Goal: Download file/media

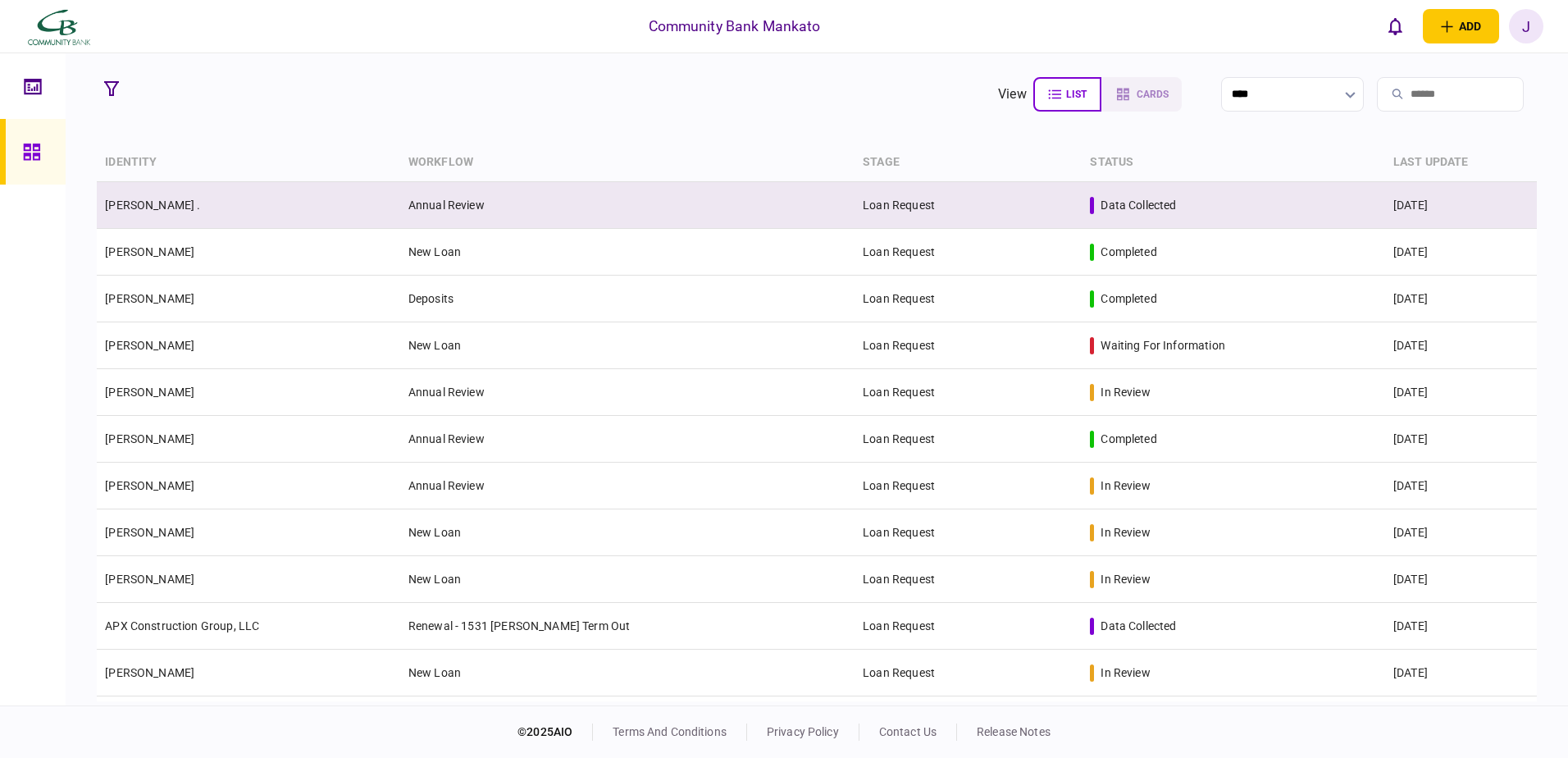
click at [132, 207] on link "[PERSON_NAME] ." at bounding box center [152, 205] width 95 height 13
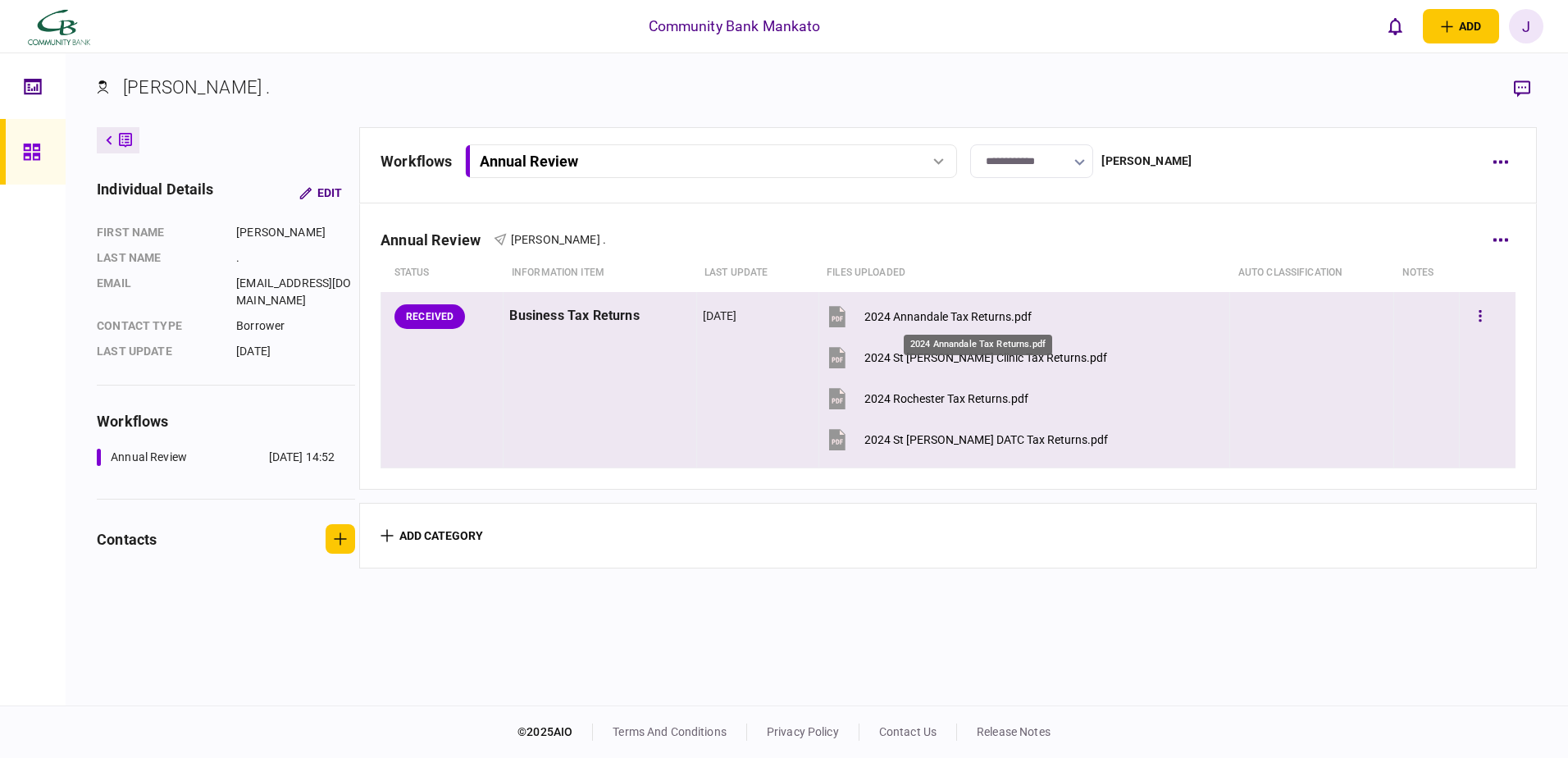
click at [977, 313] on div "2024 Annandale Tax Returns.pdf" at bounding box center [948, 316] width 167 height 13
click at [913, 357] on div "2024 St [PERSON_NAME] Clinic Tax Returns.pdf" at bounding box center [985, 357] width 243 height 13
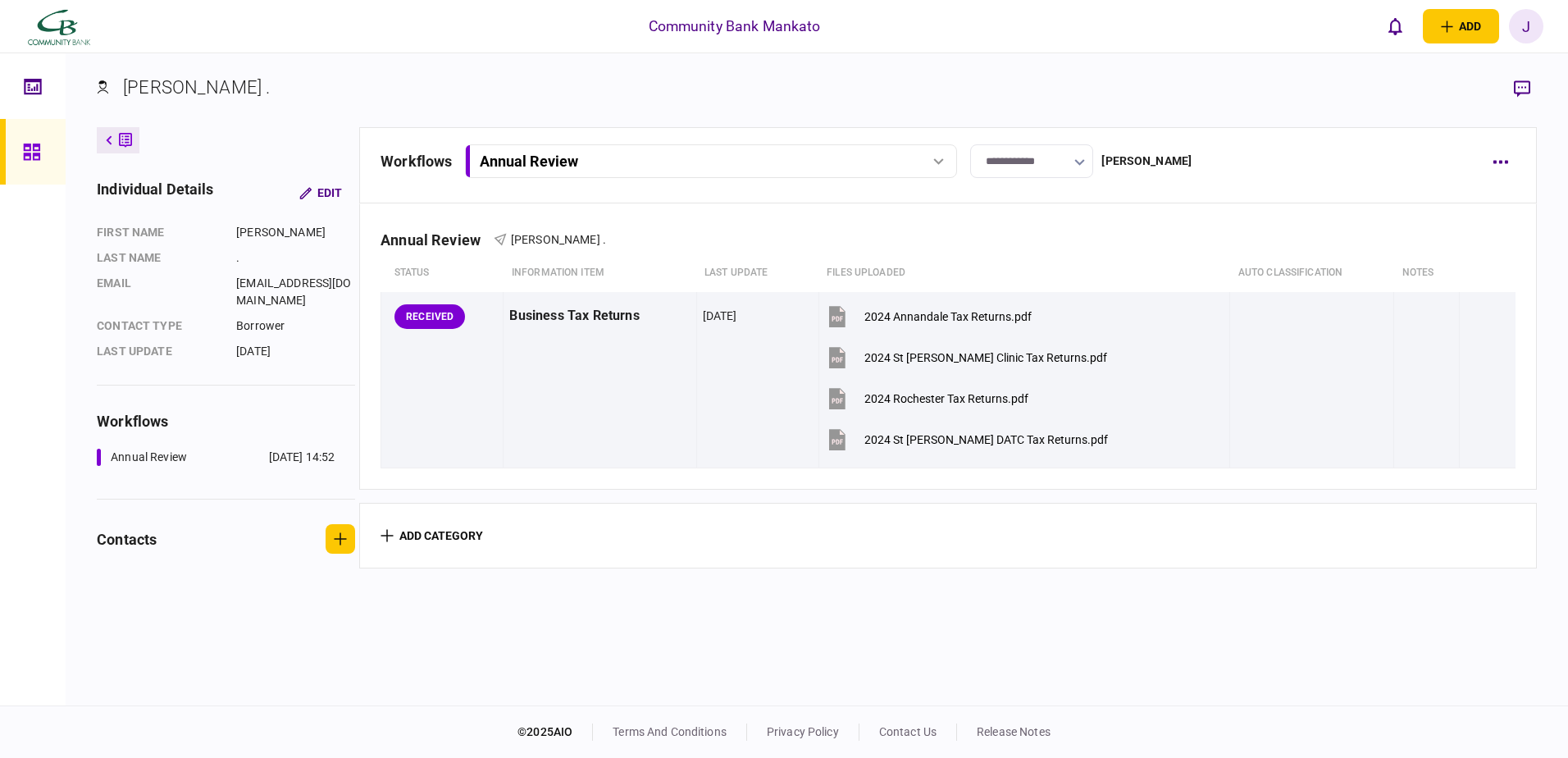
drag, startPoint x: 999, startPoint y: 21, endPoint x: 993, endPoint y: 31, distance: 11.7
click at [999, 24] on div "Community Bank Mankato add business identity individual identity [PERSON_NAME] …" at bounding box center [784, 26] width 1568 height 53
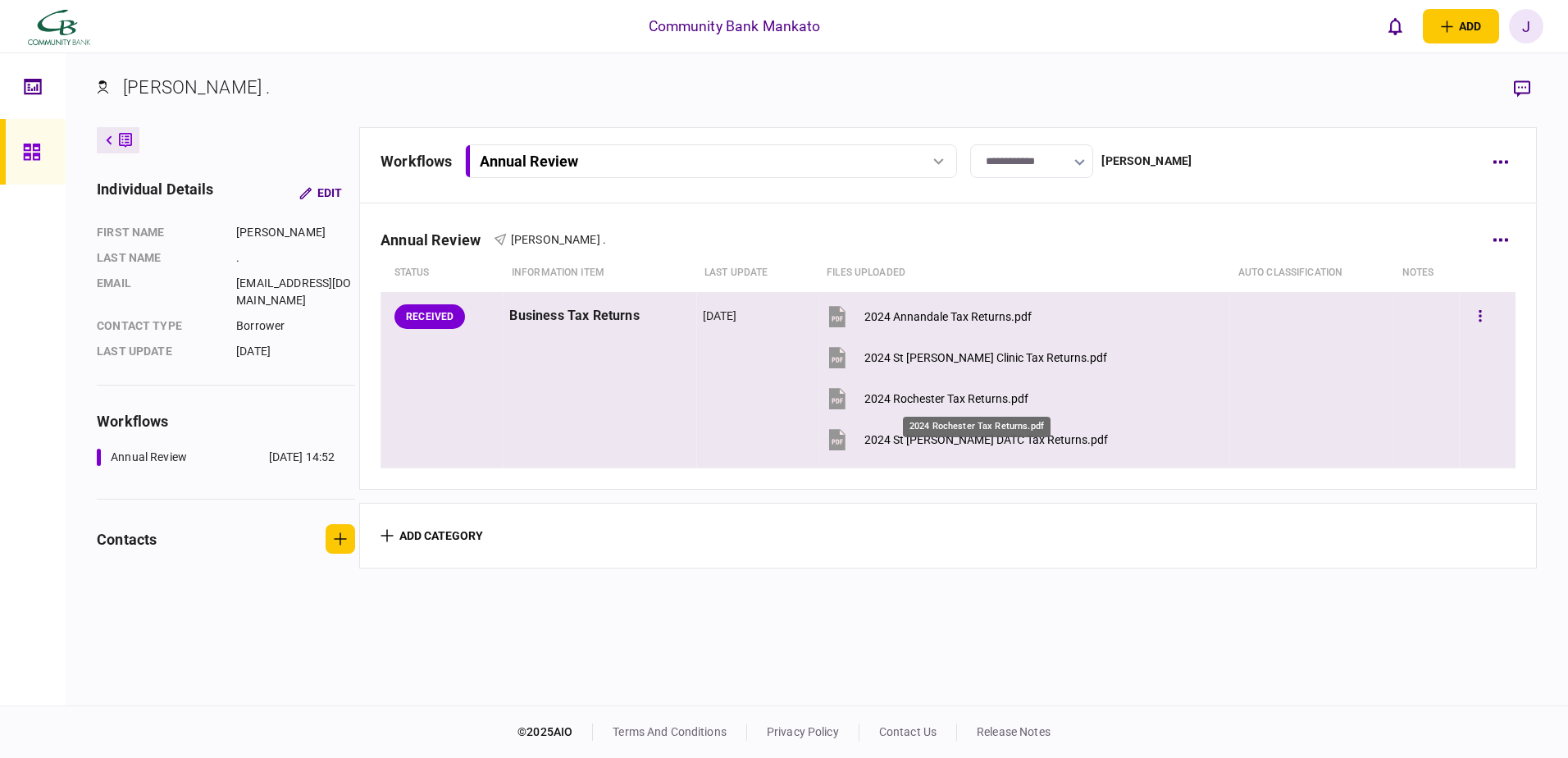
click at [936, 397] on div "2024 Rochester Tax Returns.pdf" at bounding box center [946, 398] width 164 height 13
click at [1039, 441] on div "2024 St [PERSON_NAME] DATC Tax Returns.pdf" at bounding box center [986, 439] width 243 height 13
